Goal: Navigation & Orientation: Find specific page/section

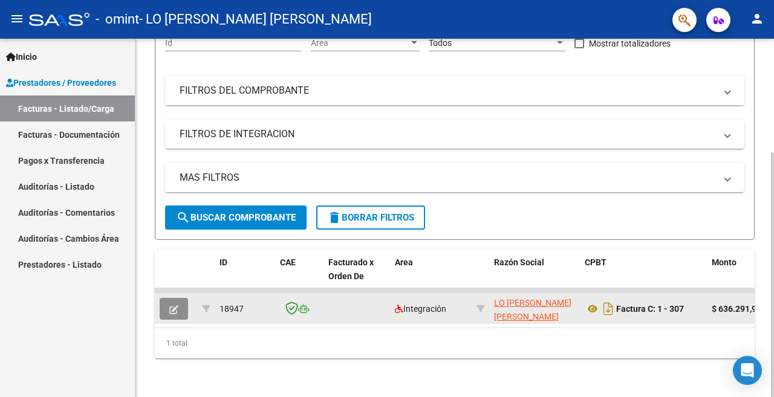
click at [173, 305] on icon "button" at bounding box center [173, 309] width 9 height 9
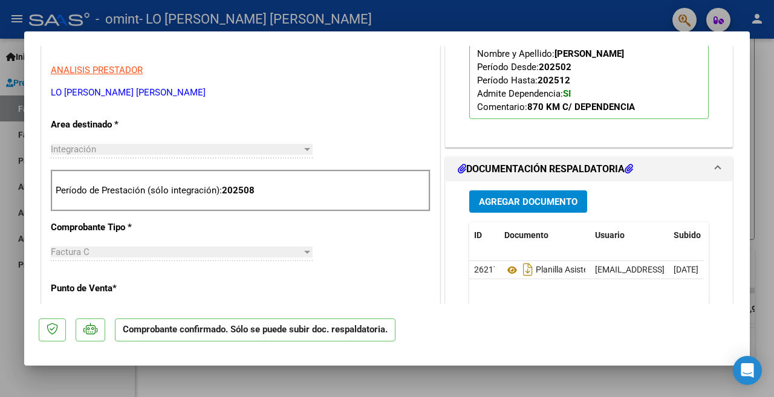
scroll to position [302, 0]
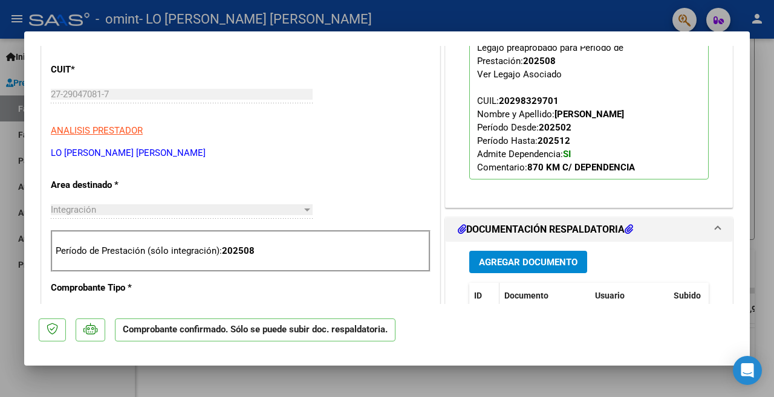
click at [474, 294] on span "ID" at bounding box center [478, 296] width 8 height 10
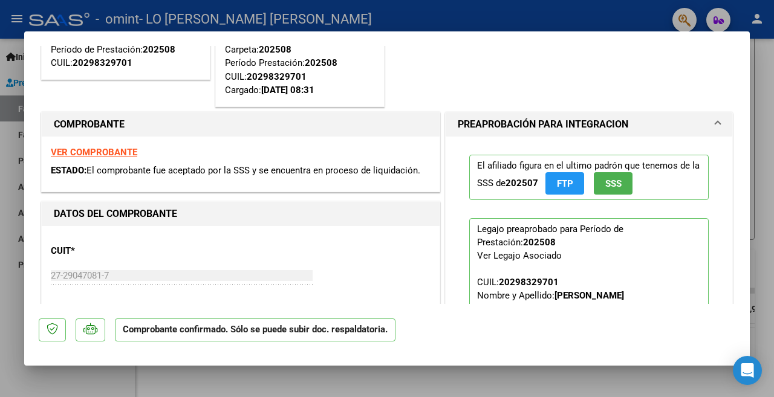
scroll to position [0, 0]
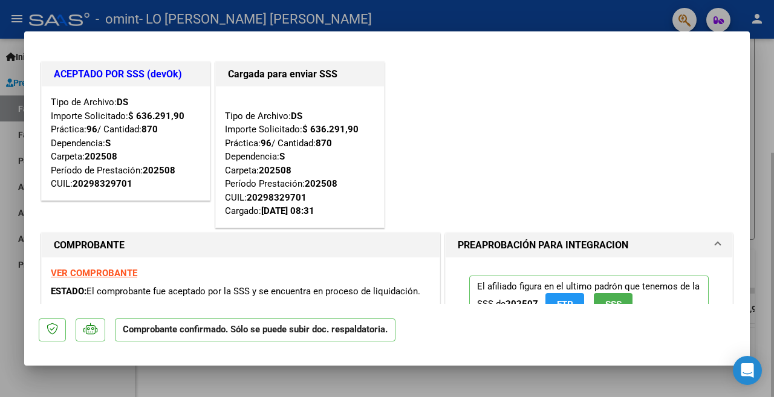
drag, startPoint x: 769, startPoint y: 114, endPoint x: 762, endPoint y: 127, distance: 14.6
click at [769, 114] on div at bounding box center [387, 198] width 774 height 397
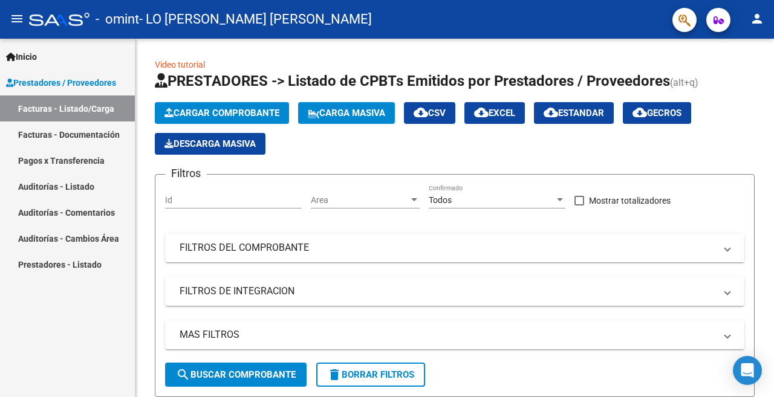
click at [755, 18] on mat-icon "person" at bounding box center [757, 18] width 15 height 15
click at [744, 53] on button "person Mi Perfil" at bounding box center [732, 50] width 74 height 29
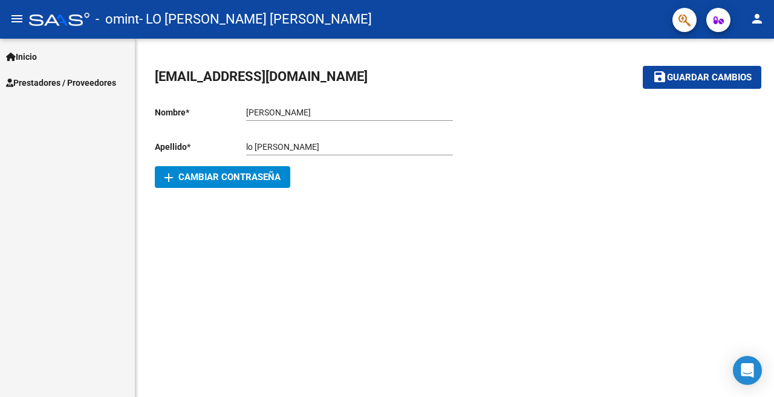
click at [59, 83] on span "Prestadores / Proveedores" at bounding box center [61, 82] width 110 height 13
click at [724, 24] on button "button" at bounding box center [718, 20] width 24 height 24
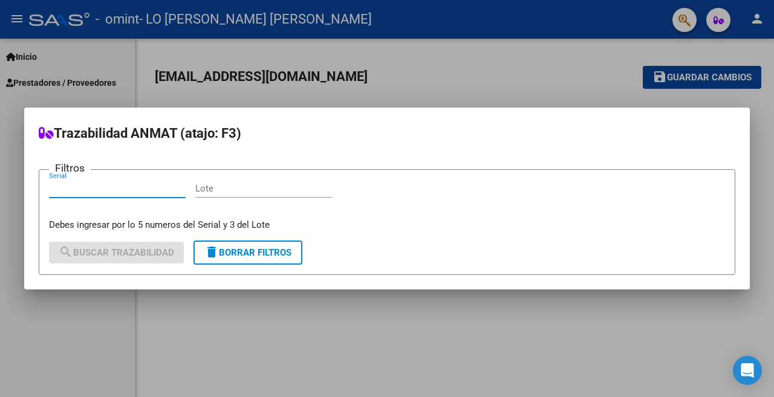
drag, startPoint x: 725, startPoint y: 24, endPoint x: 684, endPoint y: 22, distance: 40.6
click at [727, 22] on div at bounding box center [387, 198] width 774 height 397
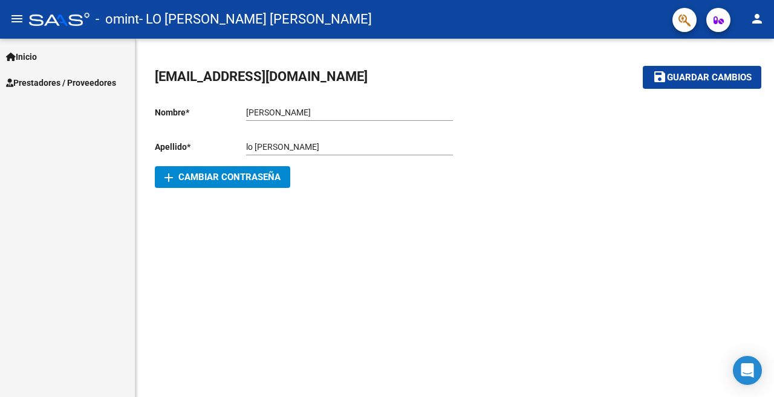
click at [762, 23] on mat-icon "person" at bounding box center [757, 18] width 15 height 15
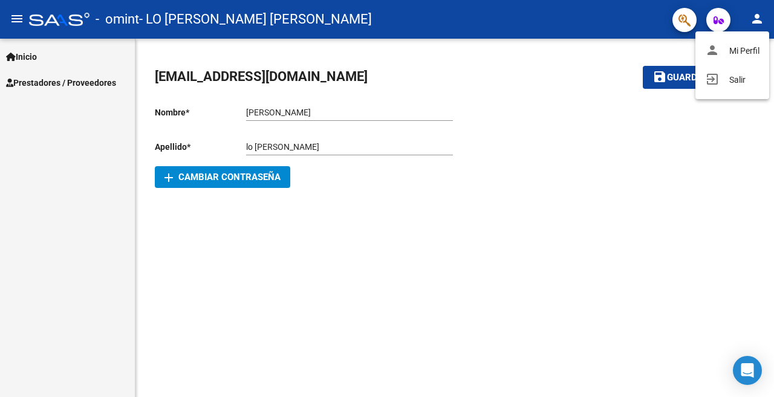
drag, startPoint x: 62, startPoint y: 81, endPoint x: 50, endPoint y: 83, distance: 11.7
click at [62, 82] on div at bounding box center [387, 198] width 774 height 397
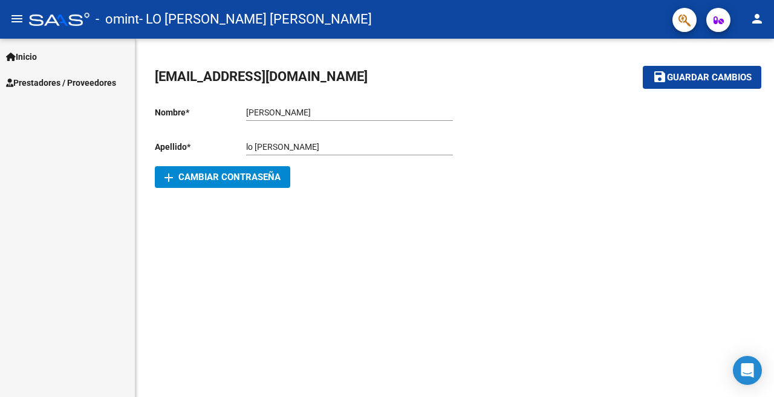
click at [41, 85] on span "Prestadores / Proveedores" at bounding box center [61, 82] width 110 height 13
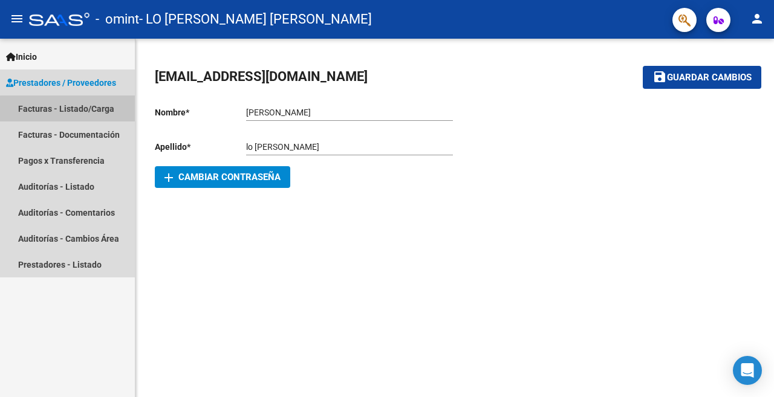
click at [79, 109] on link "Facturas - Listado/Carga" at bounding box center [67, 109] width 135 height 26
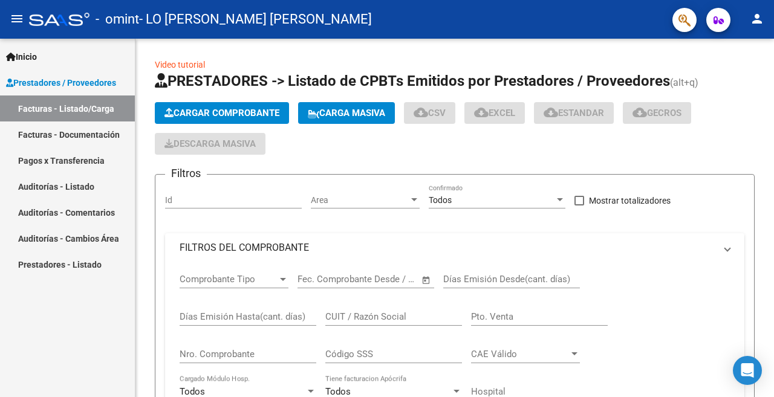
click at [62, 264] on link "Prestadores - Listado" at bounding box center [67, 265] width 135 height 26
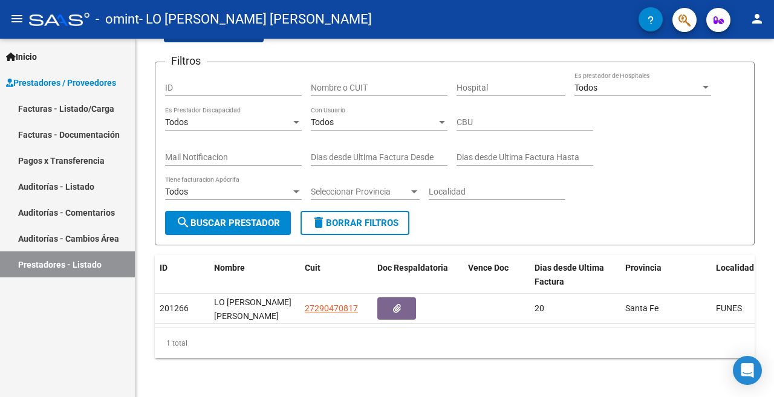
click at [12, 14] on mat-icon "menu" at bounding box center [17, 18] width 15 height 15
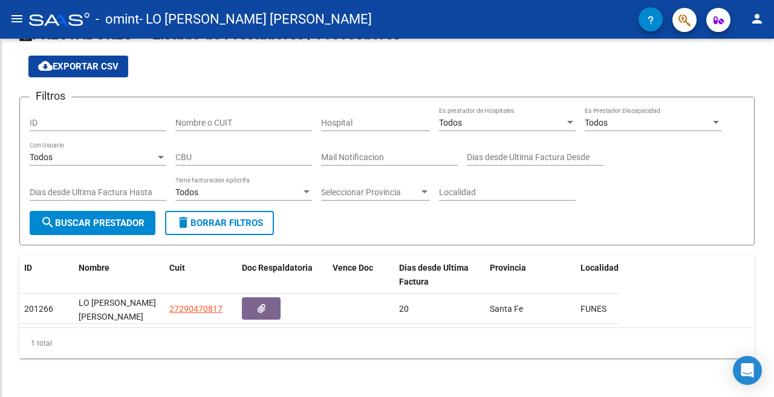
scroll to position [44, 0]
click at [26, 263] on span "ID" at bounding box center [28, 268] width 8 height 10
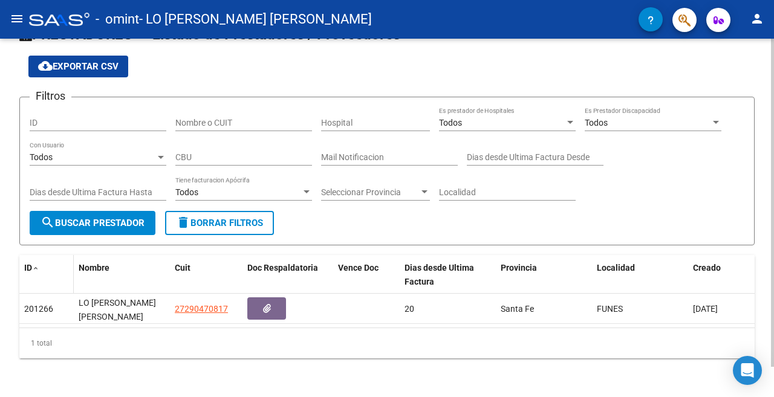
scroll to position [33, 0]
click at [33, 272] on span at bounding box center [35, 269] width 7 height 8
click at [20, 23] on mat-icon "menu" at bounding box center [17, 18] width 15 height 15
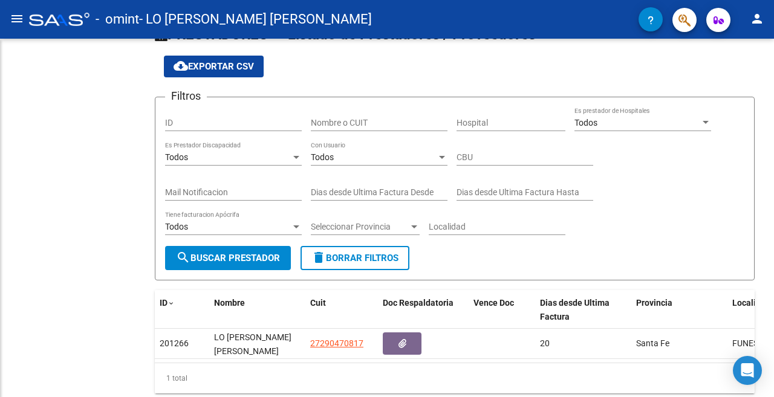
scroll to position [68, 0]
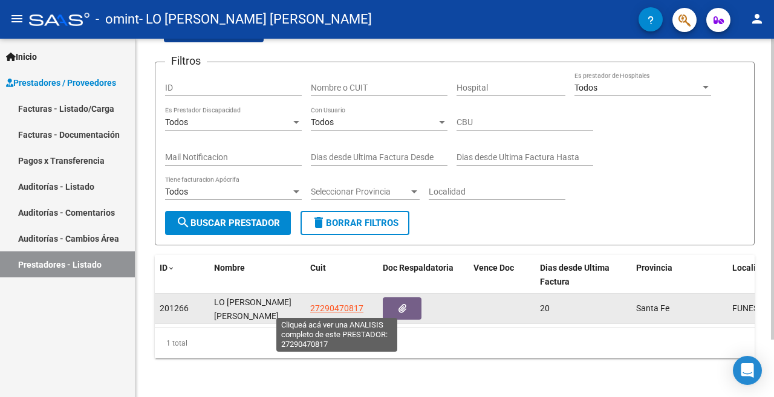
click at [334, 310] on span "27290470817" at bounding box center [336, 309] width 53 height 10
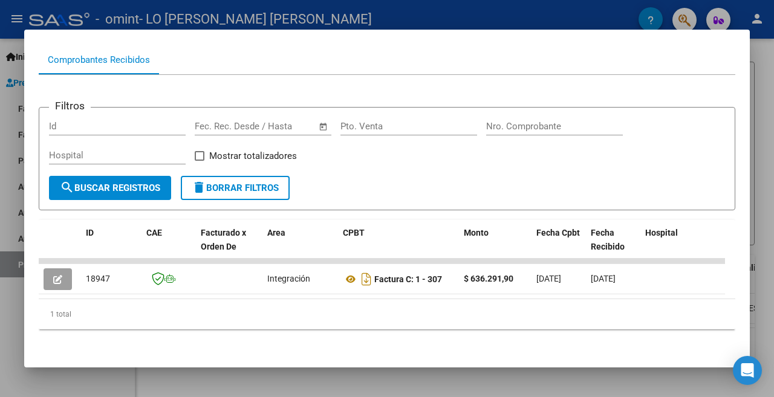
scroll to position [0, 0]
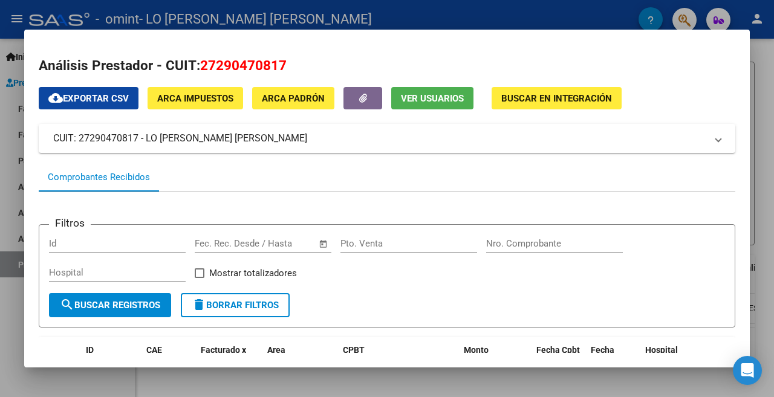
click at [421, 98] on span "Ver Usuarios" at bounding box center [432, 98] width 63 height 11
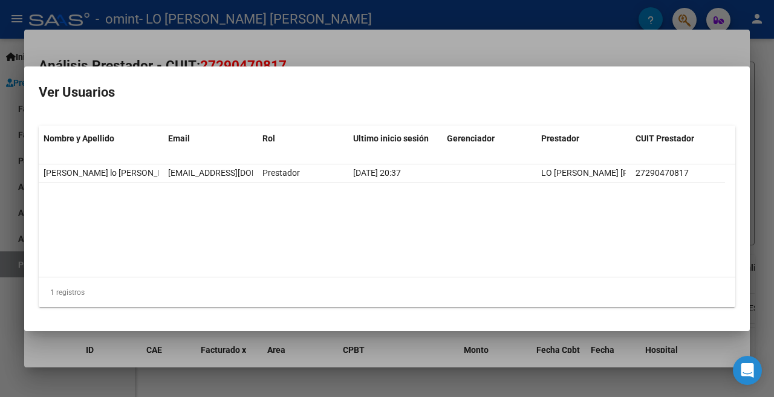
click at [390, 57] on div at bounding box center [387, 198] width 774 height 397
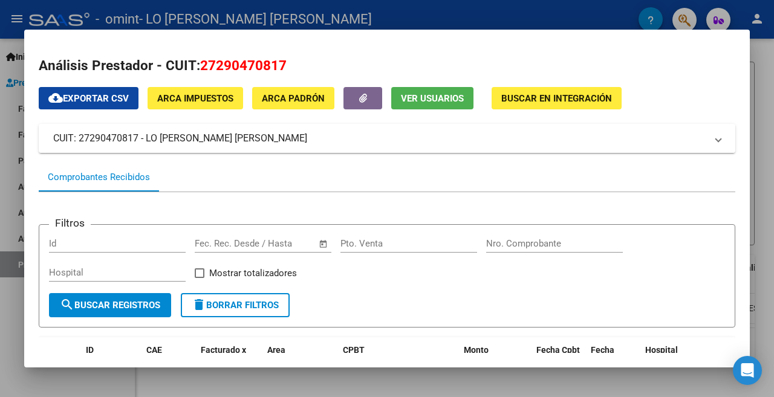
click at [705, 143] on span "CUIT: 27290470817 - LO [PERSON_NAME] [PERSON_NAME]" at bounding box center [384, 138] width 663 height 15
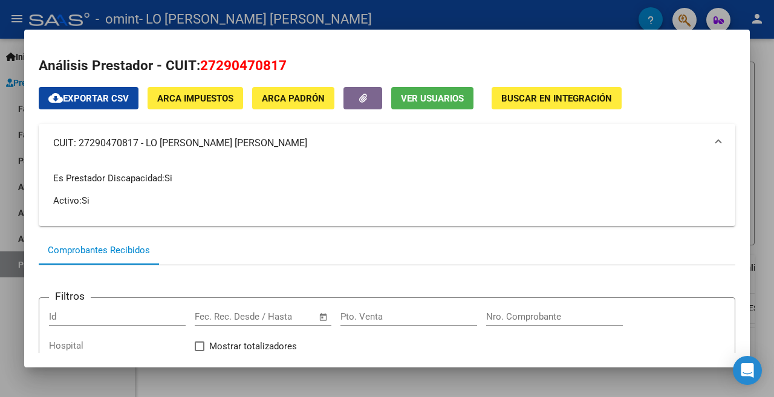
click at [714, 146] on mat-expansion-panel-header "CUIT: 27290470817 - LO [PERSON_NAME] [PERSON_NAME]" at bounding box center [387, 143] width 697 height 39
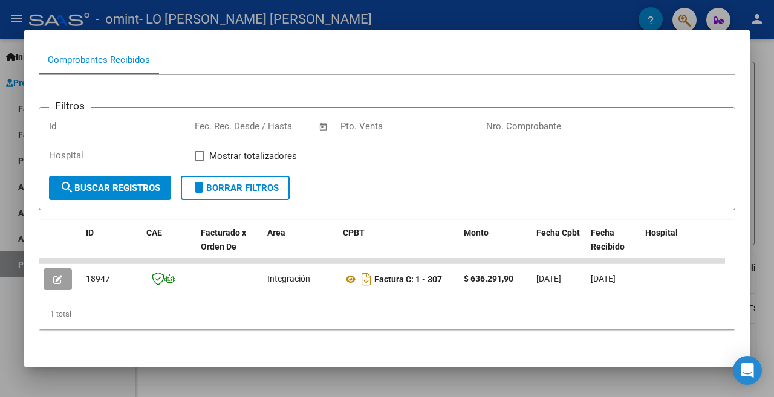
click at [773, 115] on div at bounding box center [387, 198] width 774 height 397
